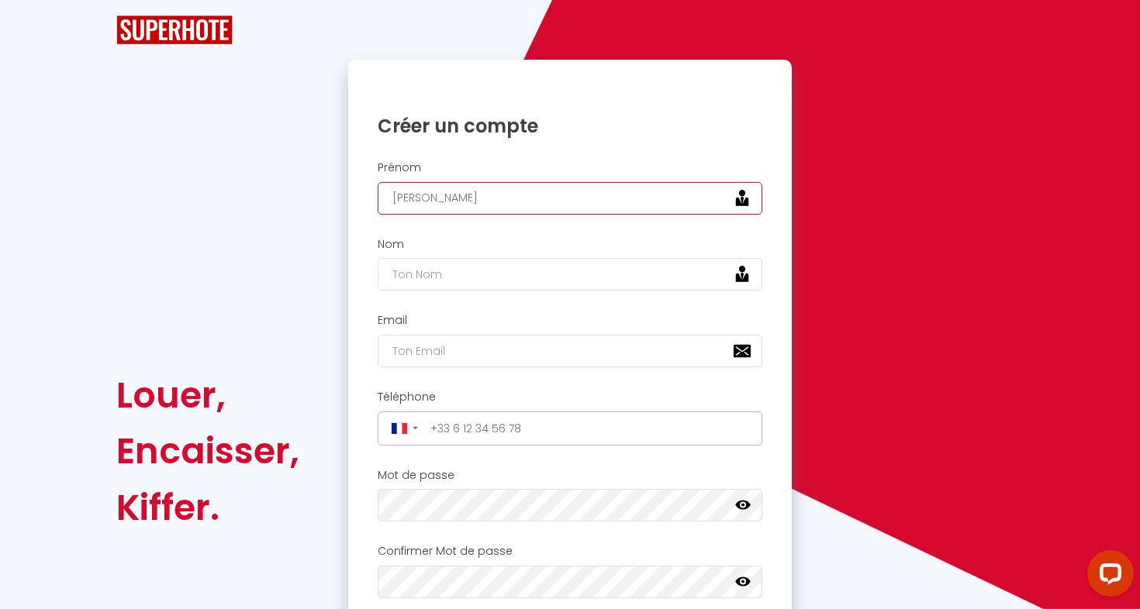
type input "[PERSON_NAME]"
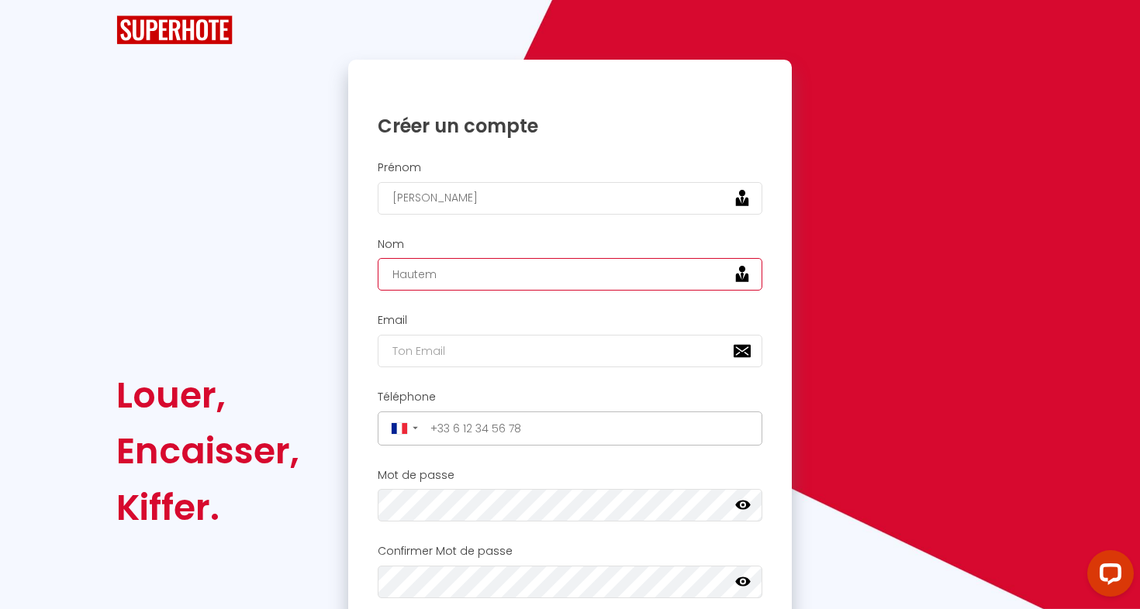
type input "Hautem"
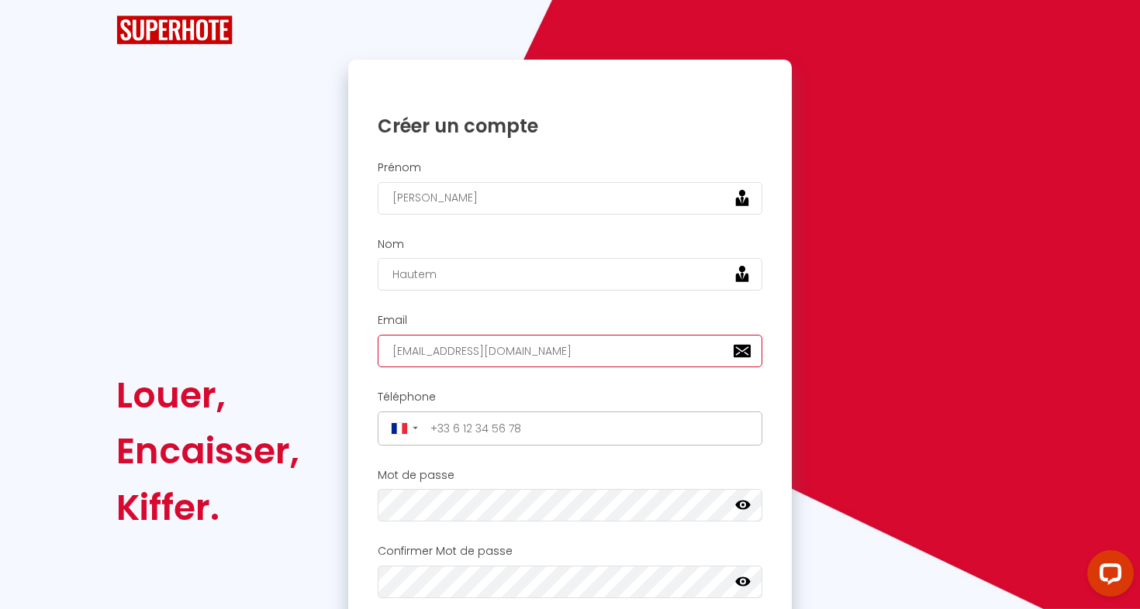
type input "[EMAIL_ADDRESS][DOMAIN_NAME]"
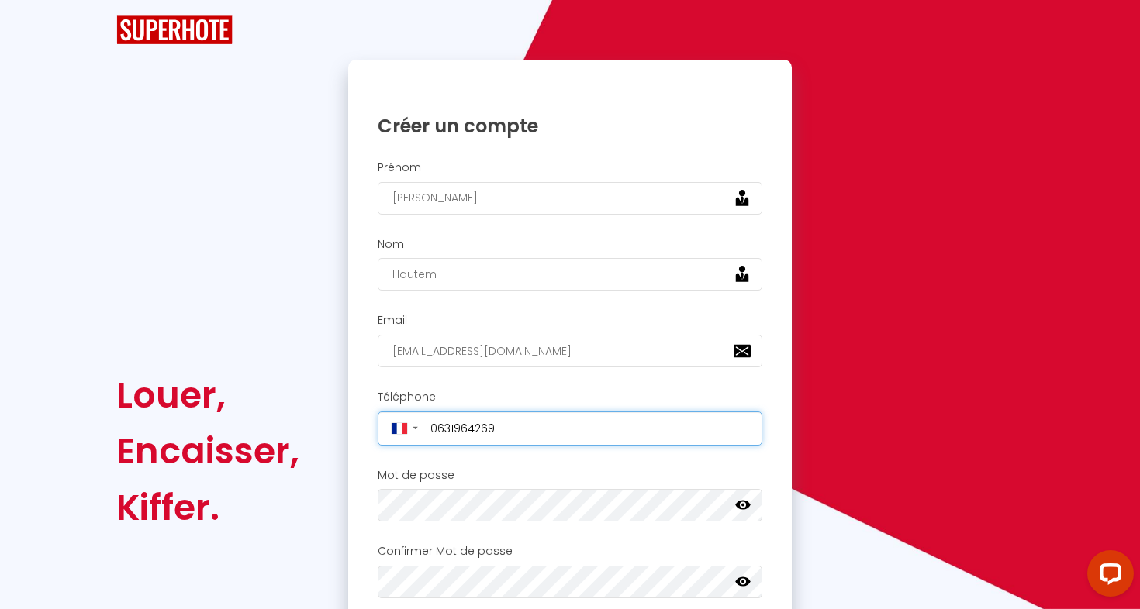
type input "+33631964269"
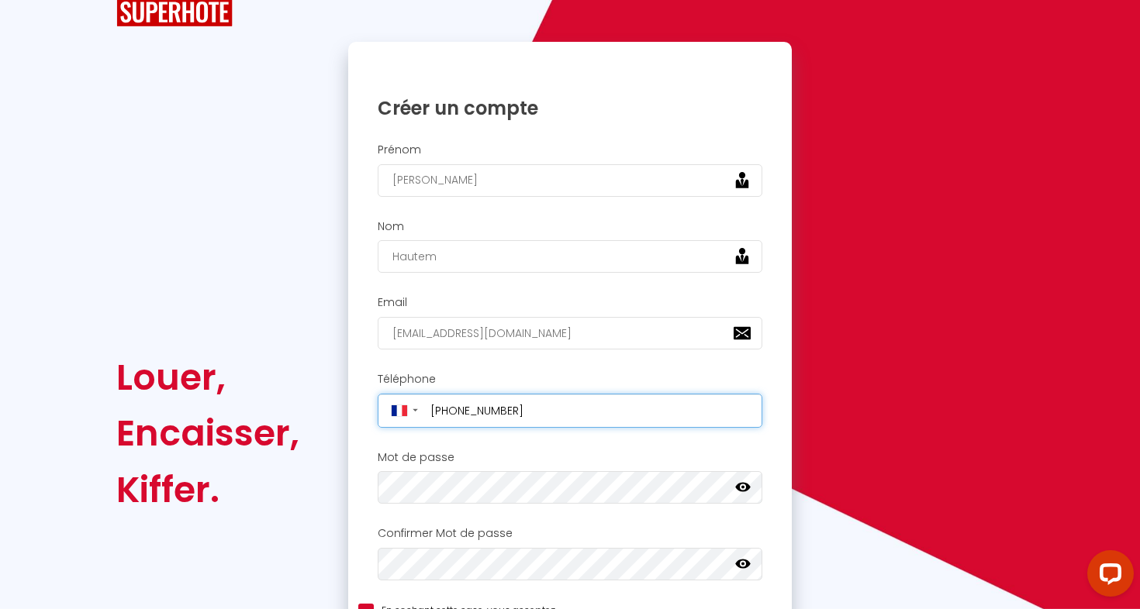
scroll to position [35, 0]
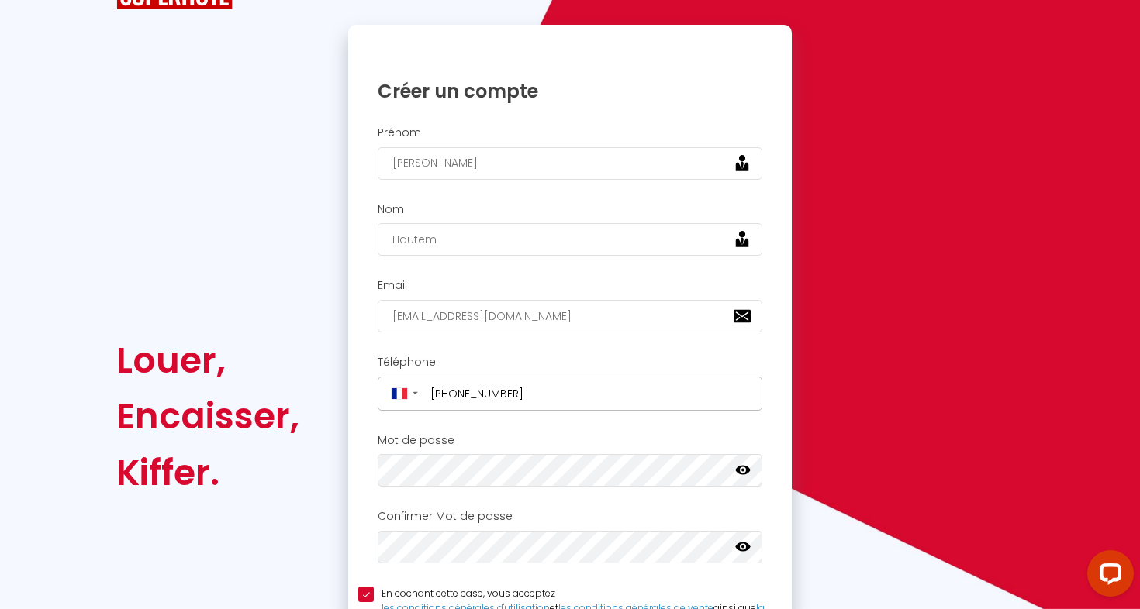
click at [448, 464] on div "Mot de passe Votre mot de passe doit comporter au moins 8 caractères et conteni…" at bounding box center [569, 460] width 423 height 53
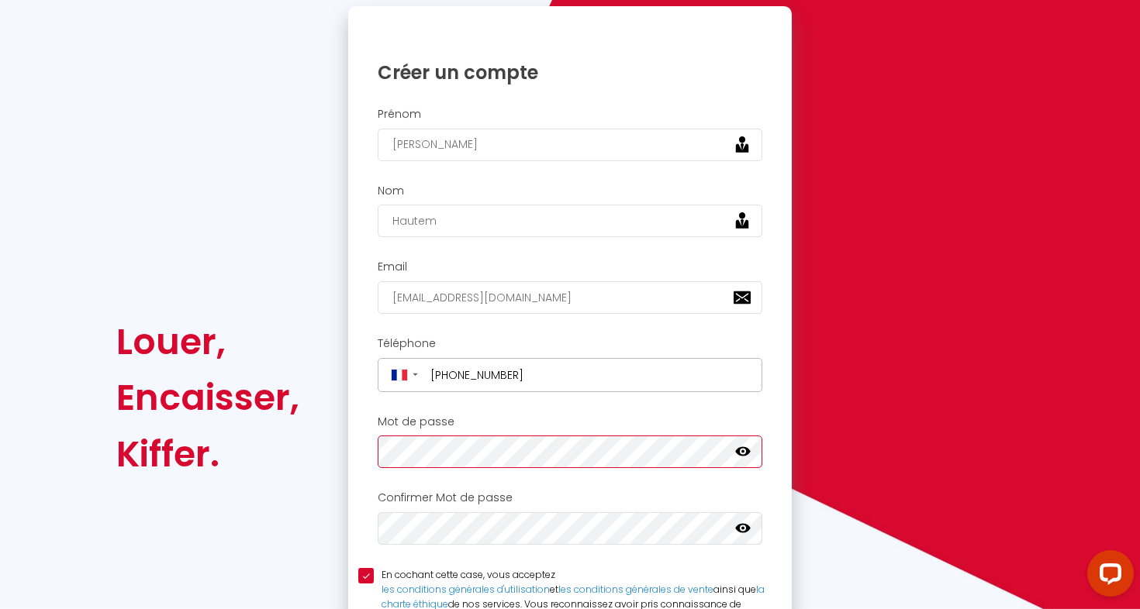
scroll to position [61, 0]
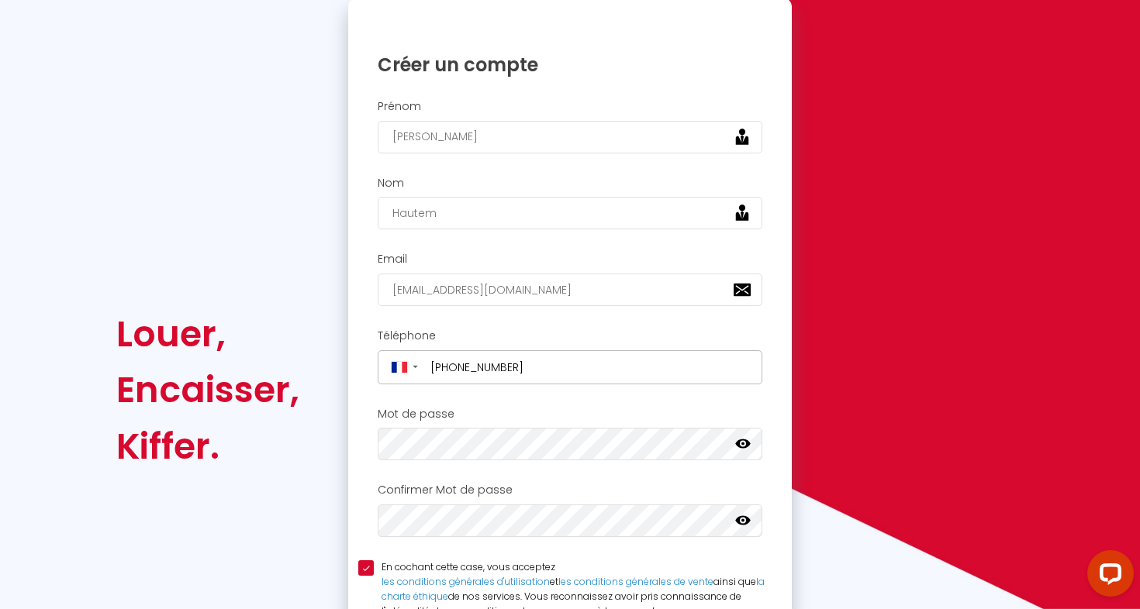
click at [742, 440] on icon at bounding box center [743, 444] width 16 height 9
click at [363, 450] on div "Mot de passe Votre mot de passe doit comporter au moins 8 caractères et conteni…" at bounding box center [569, 434] width 423 height 53
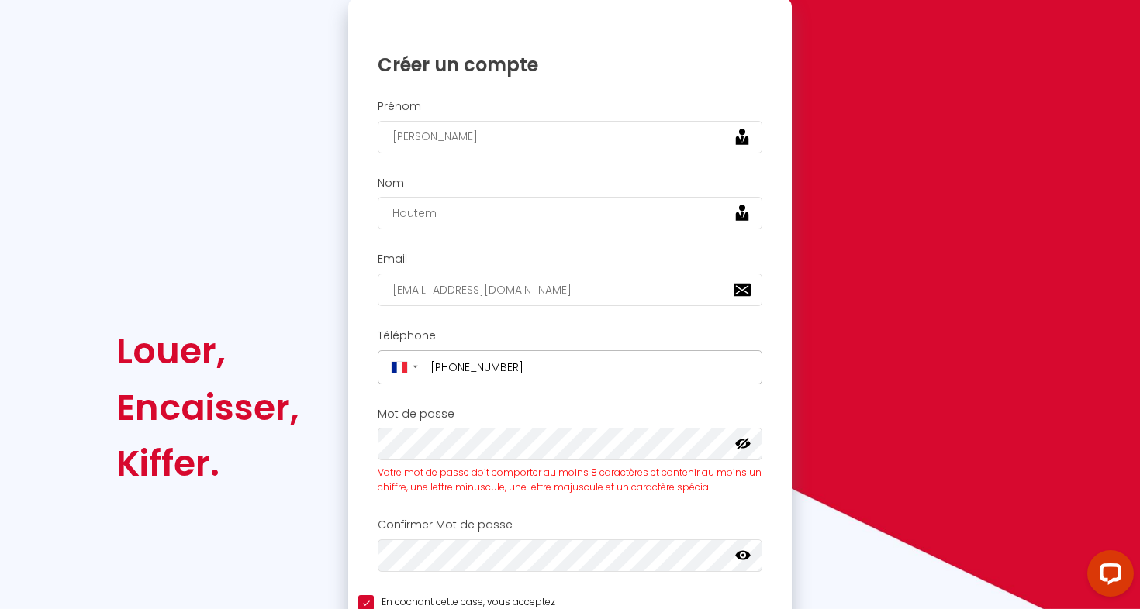
click at [741, 549] on icon at bounding box center [743, 555] width 16 height 16
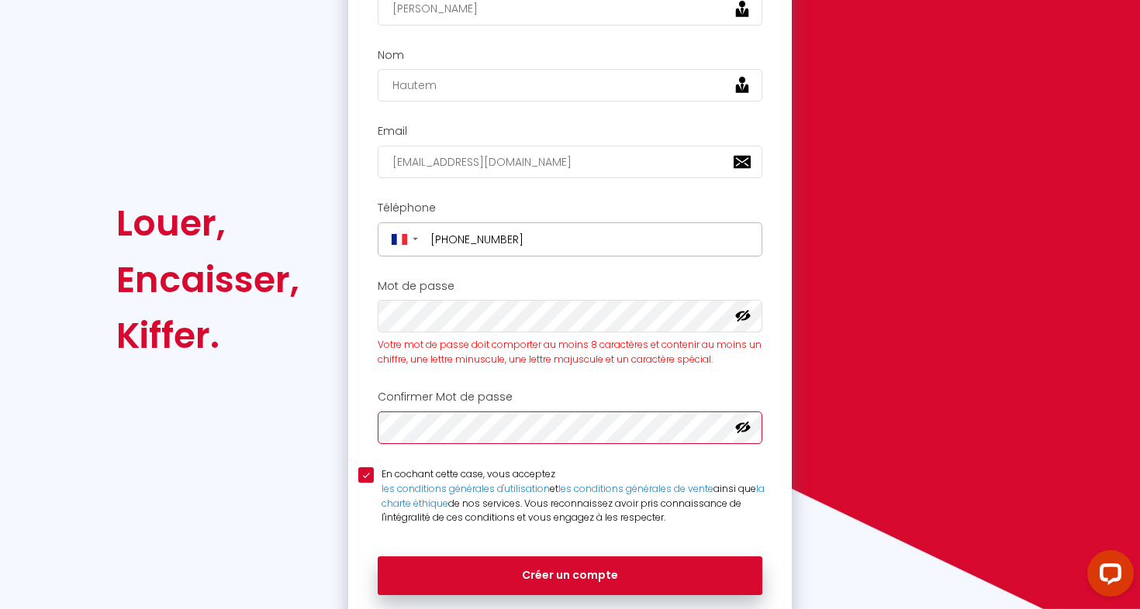
scroll to position [196, 0]
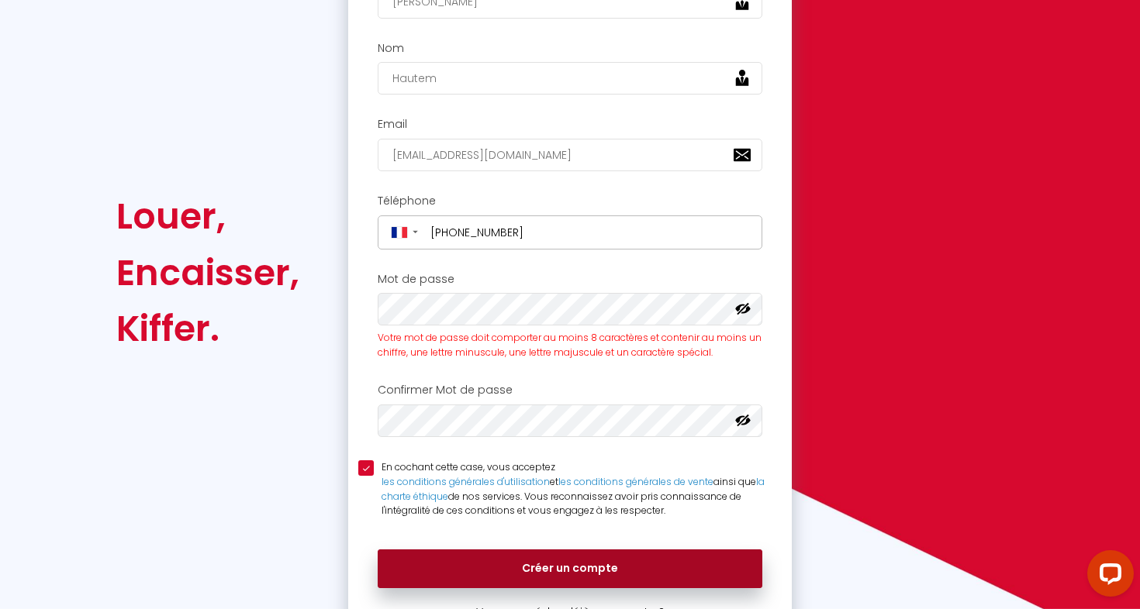
click at [598, 560] on button "Créer un compte" at bounding box center [570, 569] width 385 height 39
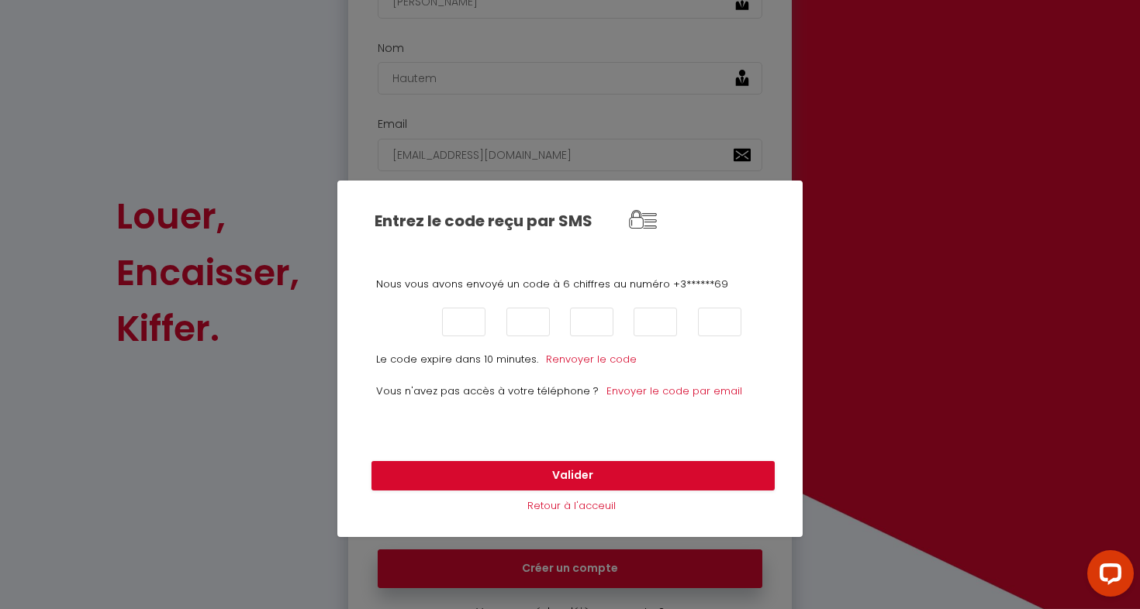
click at [398, 323] on input "text" at bounding box center [399, 322] width 43 height 29
type input "2"
type input "9"
type input "8"
type input "5"
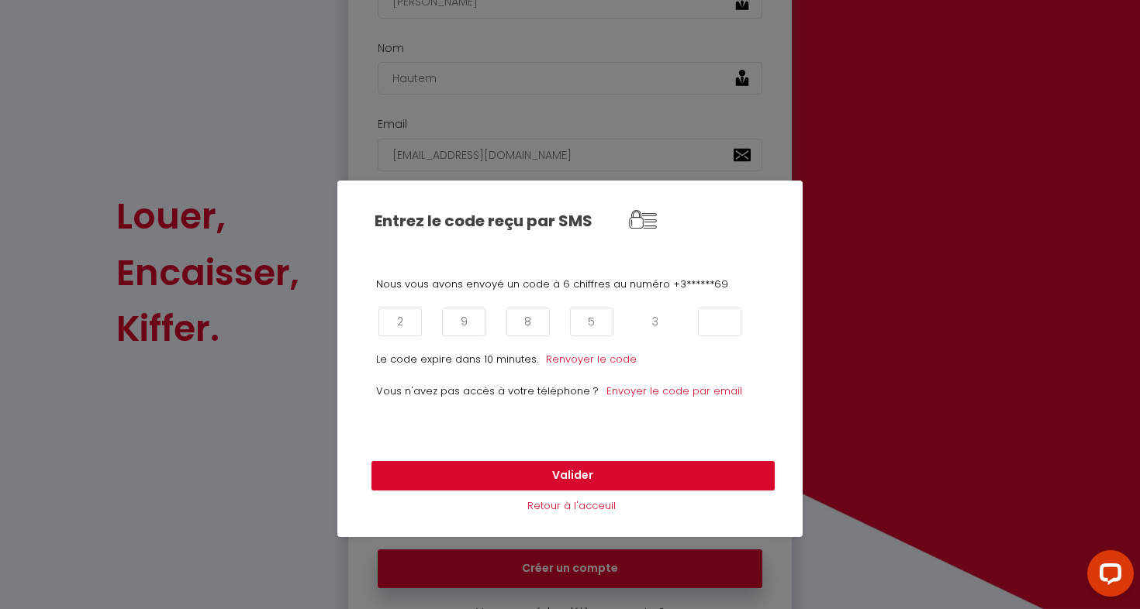
type input "3"
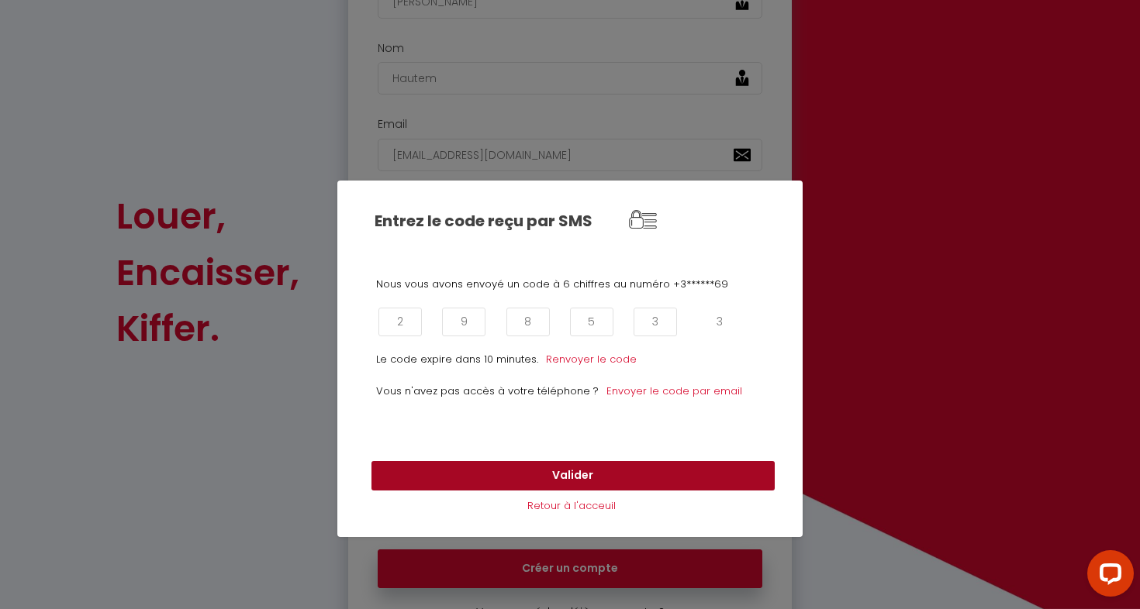
type input "3"
click at [489, 474] on button "Valider" at bounding box center [572, 475] width 403 height 29
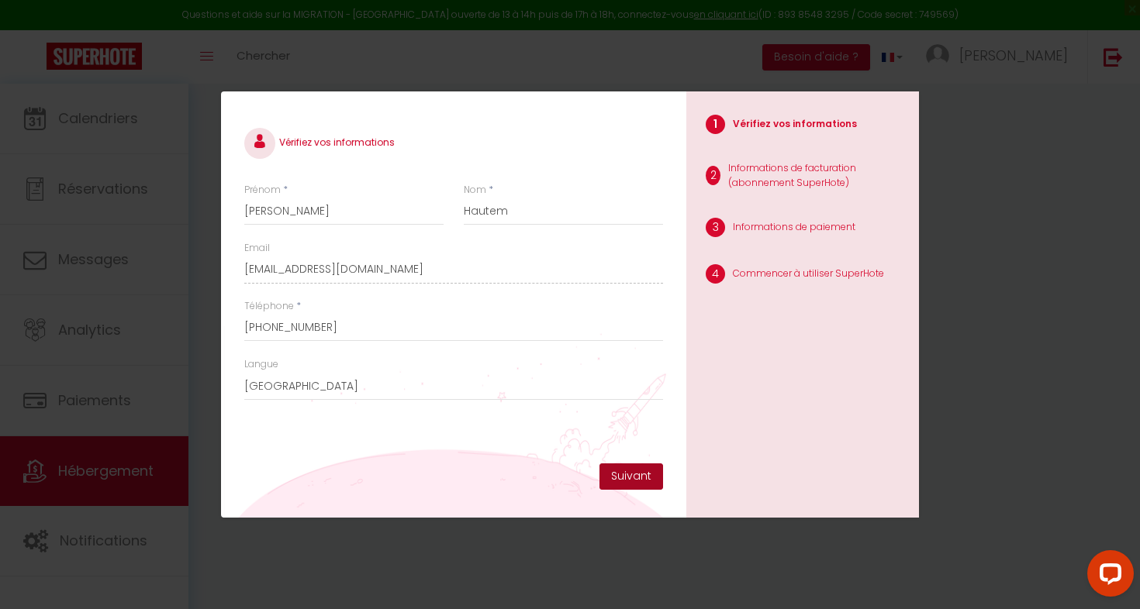
click at [632, 473] on button "Suivant" at bounding box center [631, 477] width 64 height 26
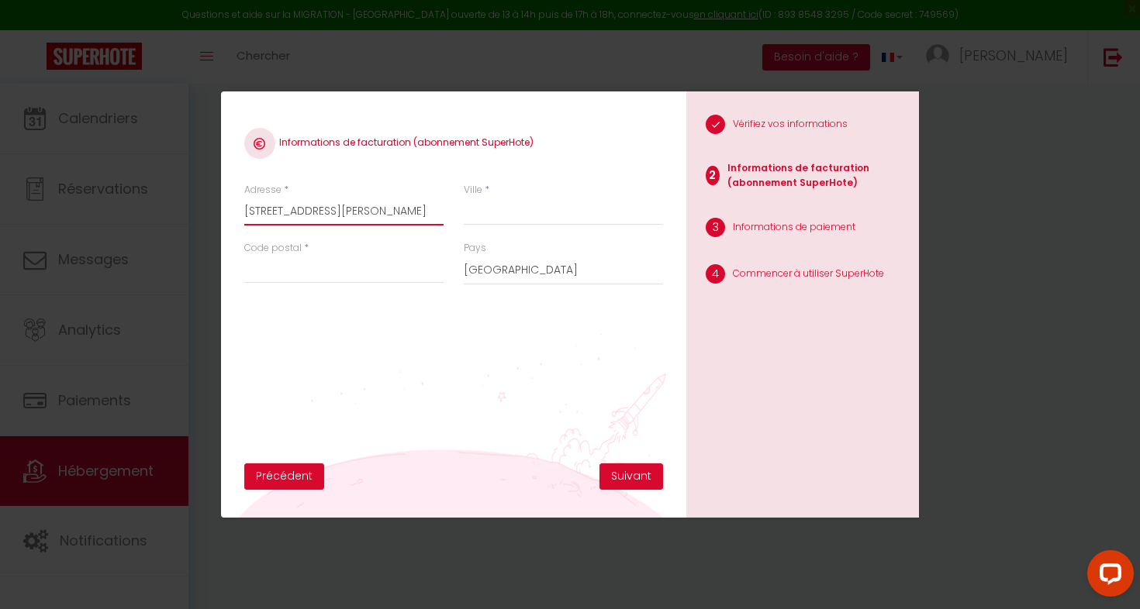
type input "1135 B chemin du vergon"
type input "Eguilles"
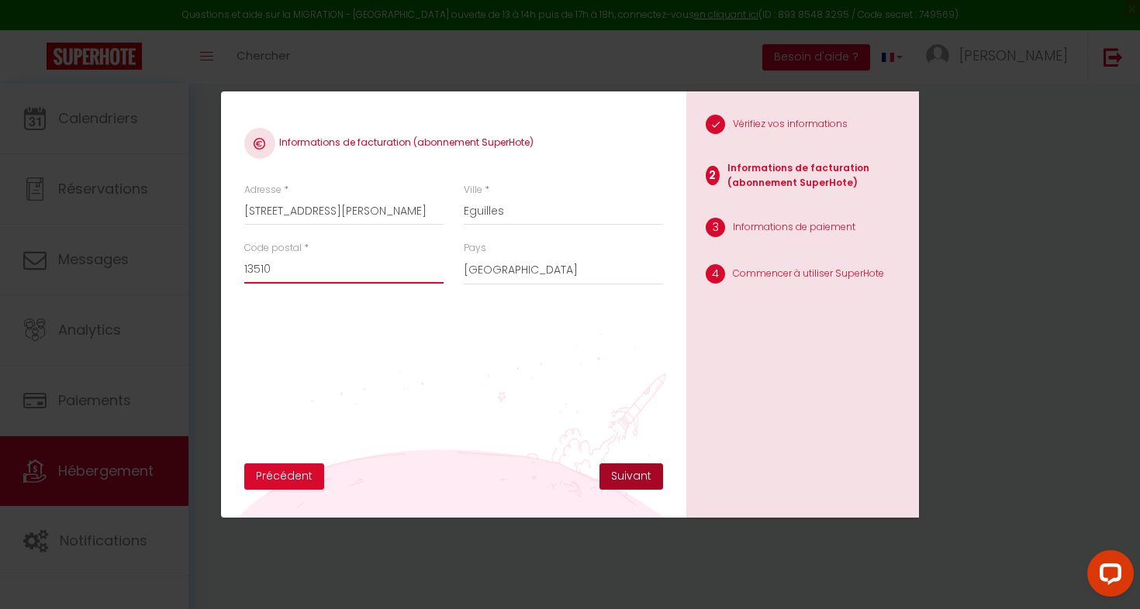
type input "13510"
click at [632, 479] on button "Suivant" at bounding box center [631, 477] width 64 height 26
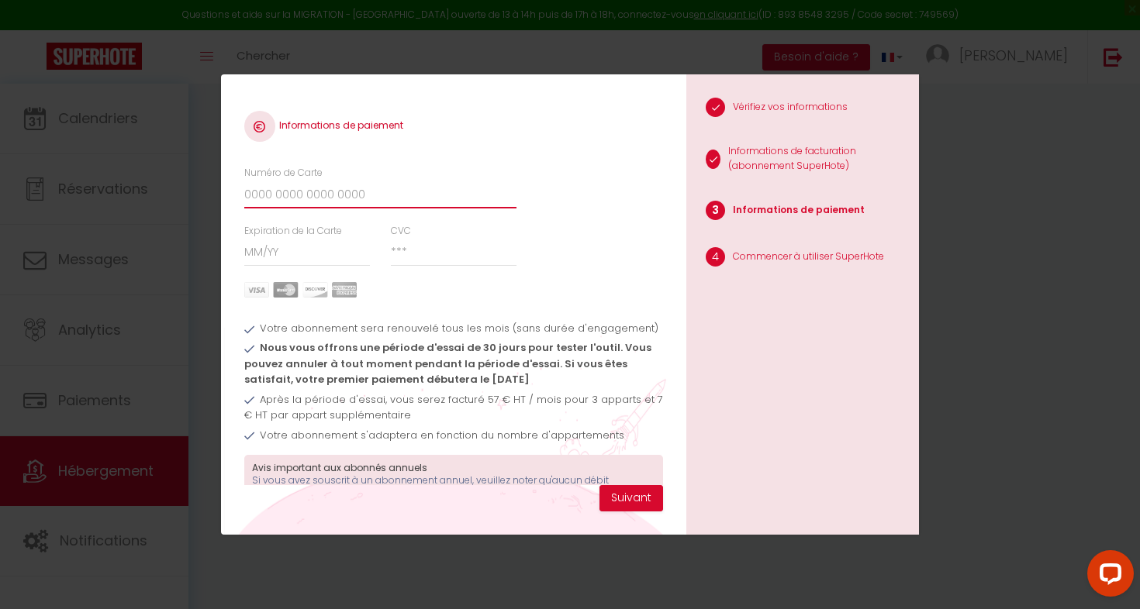
click at [273, 195] on input "Numéro de Carte" at bounding box center [380, 195] width 272 height 28
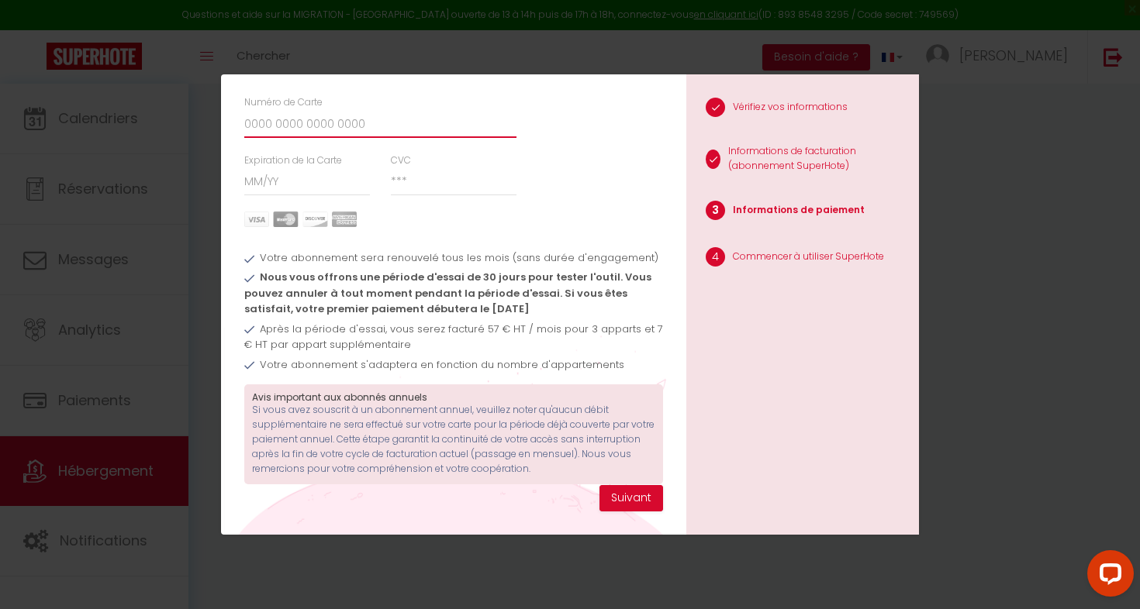
scroll to position [70, 0]
drag, startPoint x: 477, startPoint y: 324, endPoint x: 486, endPoint y: 328, distance: 10.1
click at [486, 328] on span "Après la période d'essai, vous serez facturé 57 € HT / mois pour 3 apparts et 7…" at bounding box center [453, 337] width 419 height 30
click at [473, 57] on div "Informations de paiement Numéro de Carte Expiration de la Carte CVC Votre abonn…" at bounding box center [570, 304] width 698 height 609
drag, startPoint x: 208, startPoint y: 136, endPoint x: 152, endPoint y: 112, distance: 61.1
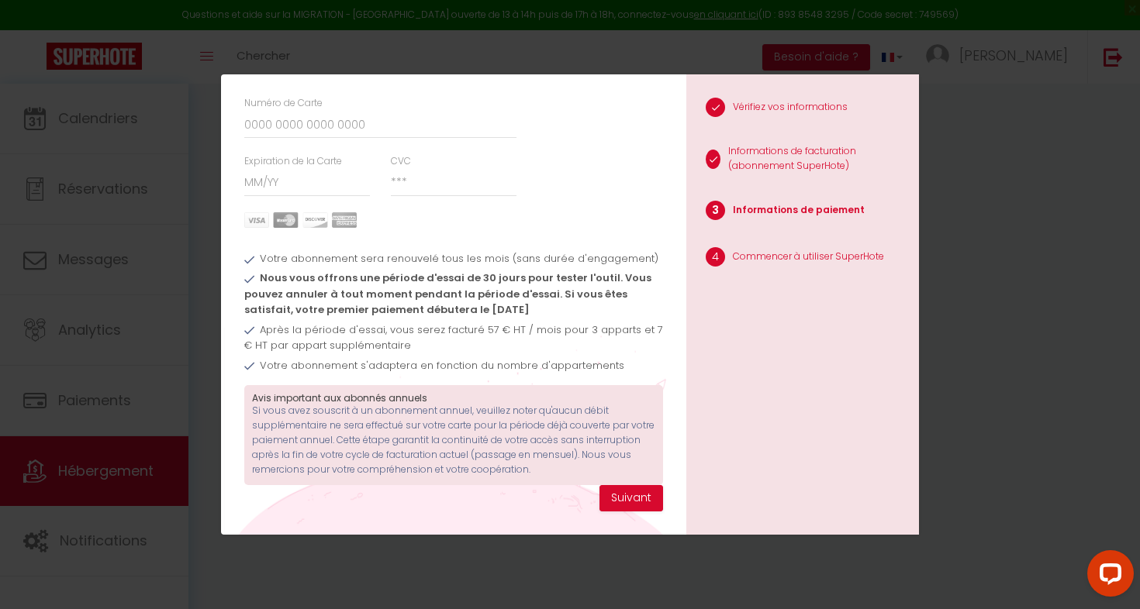
click at [194, 136] on div "Informations de paiement Numéro de Carte Expiration de la Carte CVC Votre abonn…" at bounding box center [570, 304] width 1140 height 609
click at [89, 60] on div "Informations de paiement Numéro de Carte Expiration de la Carte CVC Votre abonn…" at bounding box center [570, 304] width 1140 height 609
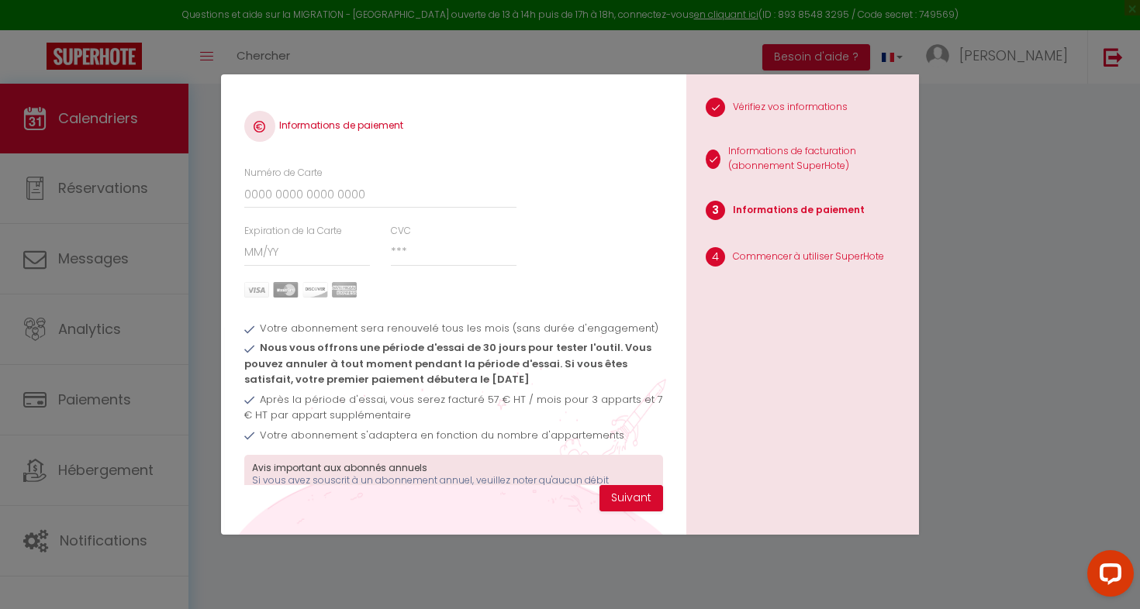
click at [144, 54] on div "Informations de paiement Numéro de Carte Expiration de la Carte CVC Votre abonn…" at bounding box center [570, 304] width 1140 height 609
